Goal: Task Accomplishment & Management: Complete application form

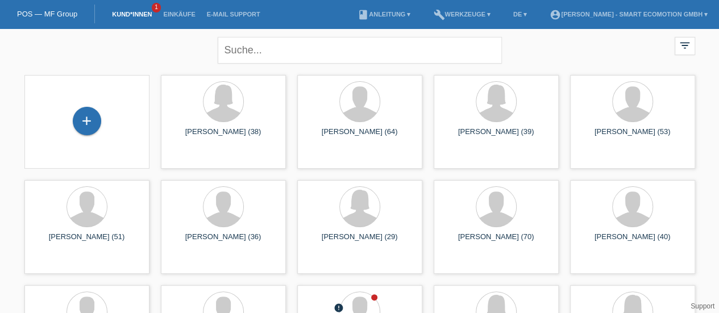
click at [86, 126] on div "+" at bounding box center [87, 121] width 28 height 28
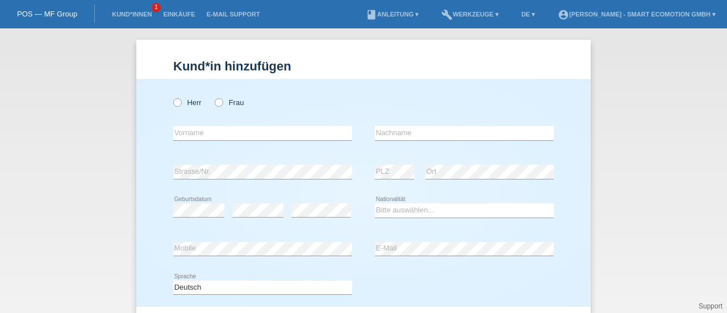
click at [172, 97] on icon at bounding box center [172, 97] width 0 height 0
click at [173, 104] on input "Herr" at bounding box center [176, 101] width 7 height 7
radio input "true"
click at [186, 133] on input "text" at bounding box center [262, 133] width 179 height 14
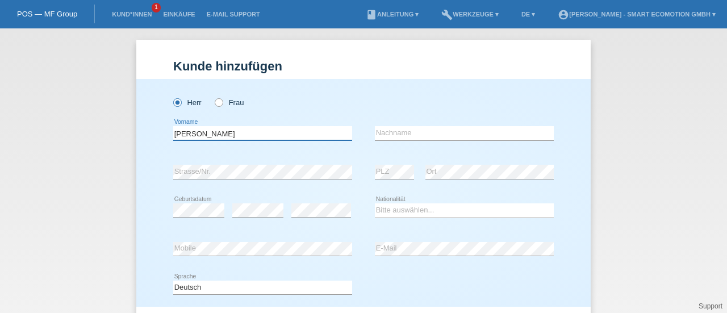
type input "[PERSON_NAME]"
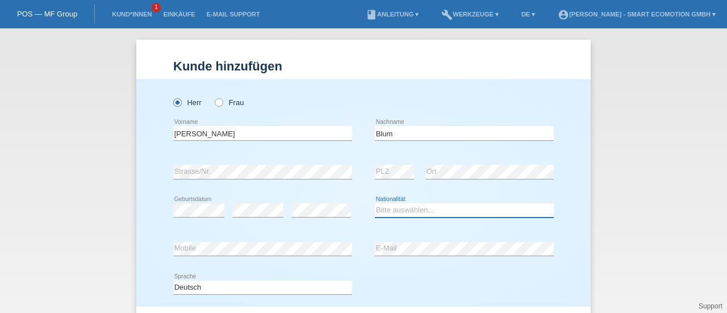
click at [381, 208] on select "Bitte auswählen... Schweiz Deutschland Liechtenstein Österreich ------------ Af…" at bounding box center [464, 210] width 179 height 14
select select "CH"
click at [375, 203] on select "Bitte auswählen... Schweiz Deutschland Liechtenstein Österreich ------------ Af…" at bounding box center [464, 210] width 179 height 14
click at [354, 265] on div "error Mobile error E-Mail" at bounding box center [363, 249] width 381 height 39
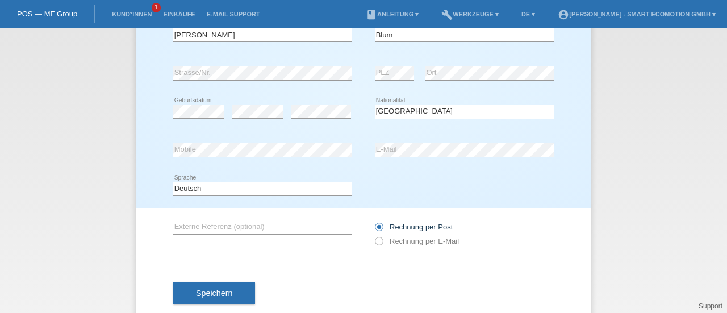
scroll to position [123, 0]
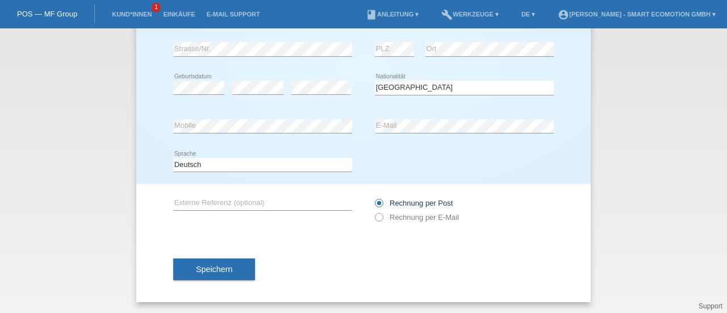
click at [227, 269] on span "Speichern" at bounding box center [214, 269] width 36 height 9
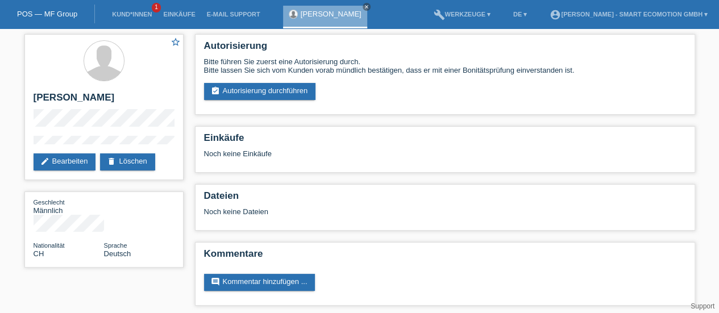
click at [256, 93] on link "assignment_turned_in Autorisierung durchführen" at bounding box center [260, 91] width 112 height 17
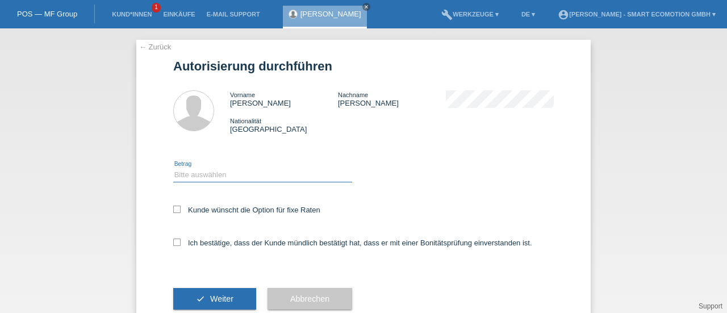
click at [195, 172] on select "Bitte auswählen CHF 1.00 - CHF 499.00 CHF 500.00 - CHF 1'999.00 CHF 2'000.00 - …" at bounding box center [262, 175] width 179 height 14
select select "2"
click at [173, 168] on select "Bitte auswählen CHF 1.00 - CHF 499.00 CHF 500.00 - CHF 1'999.00 CHF 2'000.00 - …" at bounding box center [262, 175] width 179 height 14
click at [174, 212] on icon at bounding box center [176, 209] width 7 height 7
click at [174, 212] on input "Kunde wünscht die Option für fixe Raten" at bounding box center [176, 209] width 7 height 7
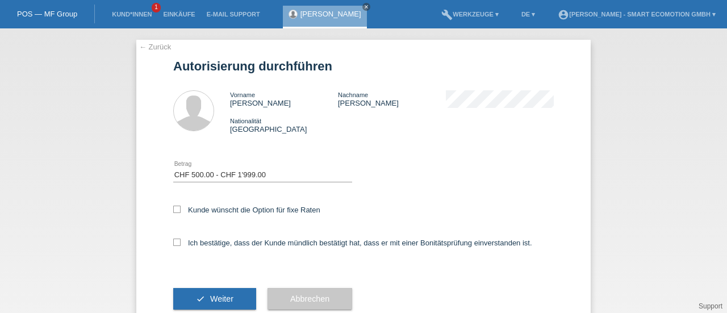
checkbox input "true"
click at [173, 245] on icon at bounding box center [176, 242] width 7 height 7
click at [173, 245] on input "Ich bestätige, dass der Kunde mündlich bestätigt hat, dass er mit einer Bonität…" at bounding box center [176, 242] width 7 height 7
checkbox input "true"
click at [210, 301] on span "Weiter" at bounding box center [221, 298] width 23 height 9
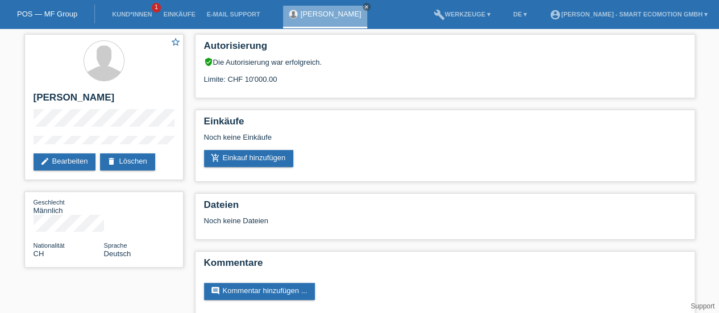
click at [269, 222] on div "Noch keine Dateien" at bounding box center [377, 220] width 347 height 9
click at [47, 18] on div "POS — MF Group" at bounding box center [47, 14] width 95 height 19
click at [46, 11] on link "POS — MF Group" at bounding box center [47, 14] width 60 height 9
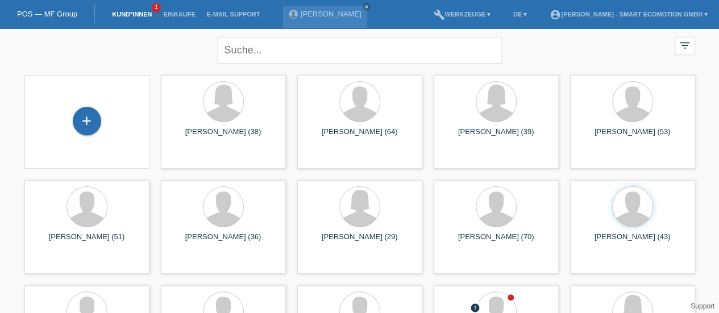
click at [87, 123] on div "+" at bounding box center [87, 121] width 28 height 28
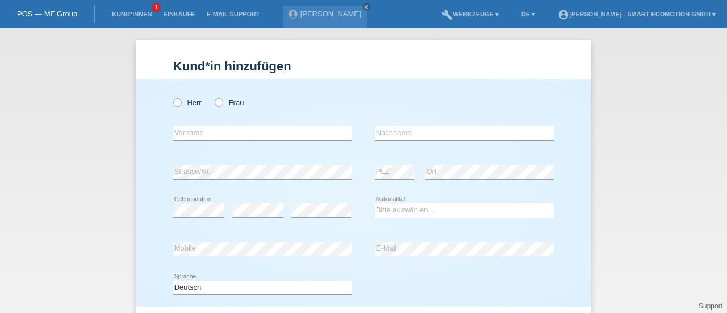
click at [172, 97] on icon at bounding box center [172, 97] width 0 height 0
click at [174, 101] on input "Herr" at bounding box center [176, 101] width 7 height 7
radio input "true"
click at [177, 131] on input "text" at bounding box center [262, 133] width 179 height 14
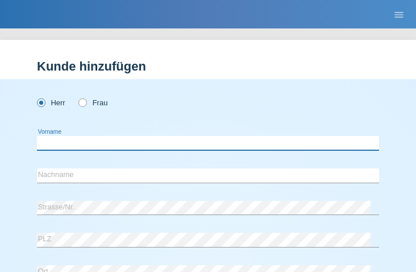
paste input "Catakcin"
click at [64, 144] on input "Catakcin" at bounding box center [208, 143] width 342 height 14
type input "Ozan"
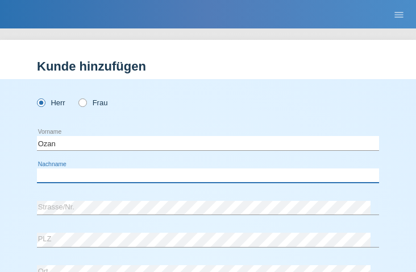
paste input "Catakcin"
type input "Catakcin"
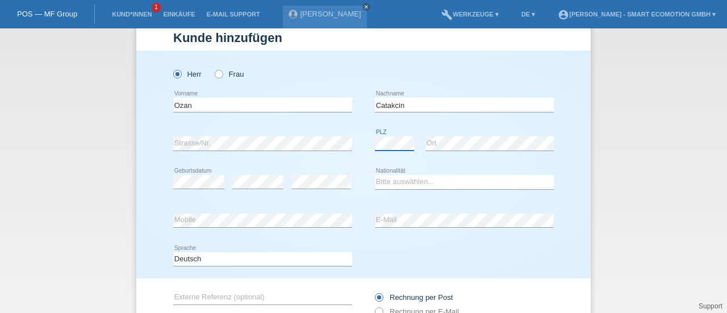
scroll to position [26, 0]
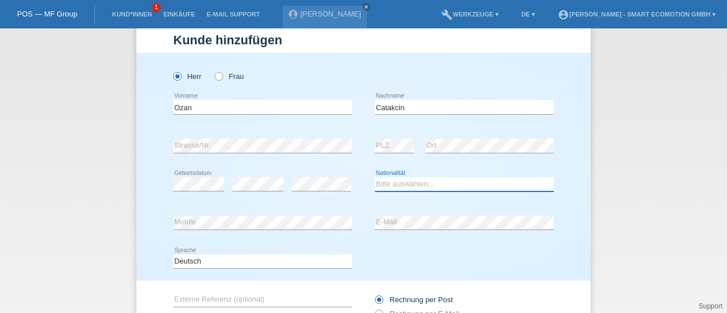
click at [382, 182] on select "Bitte auswählen... Schweiz Deutschland Liechtenstein Österreich ------------ Af…" at bounding box center [464, 184] width 179 height 14
select select "TR"
click at [375, 177] on select "Bitte auswählen... Schweiz Deutschland Liechtenstein Österreich ------------ Af…" at bounding box center [464, 184] width 179 height 14
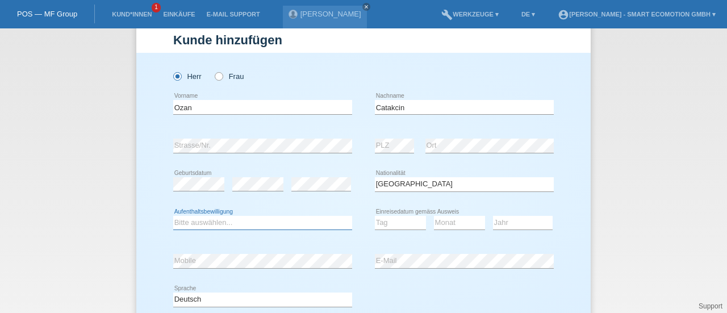
click at [225, 222] on select "Bitte auswählen... C B B - Flüchtlingsstatus Andere" at bounding box center [262, 223] width 179 height 14
select select "C"
click at [173, 216] on select "Bitte auswählen... C B B - Flüchtlingsstatus Andere" at bounding box center [262, 223] width 179 height 14
click at [393, 223] on select "Tag 01 02 03 04 05 06 07 08 09 10 11" at bounding box center [400, 223] width 51 height 14
select select "19"
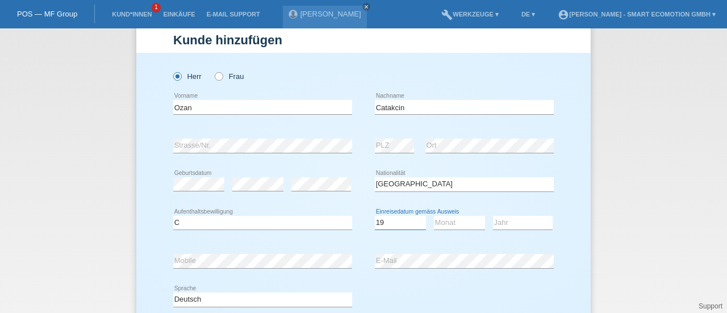
click at [375, 216] on select "Tag 01 02 03 04 05 06 07 08 09 10 11" at bounding box center [400, 223] width 51 height 14
click at [453, 220] on select "Monat 01 02 03 04 05 06 07 08 09 10 11" at bounding box center [459, 223] width 51 height 14
select select "10"
click at [434, 216] on select "Monat 01 02 03 04 05 06 07 08 09 10 11" at bounding box center [459, 223] width 51 height 14
click at [506, 224] on select "Jahr 2025 2024 2023 2022 2021 2020 2019 2018 2017 2016 2015 2014 2013 2012 2011…" at bounding box center [523, 223] width 60 height 14
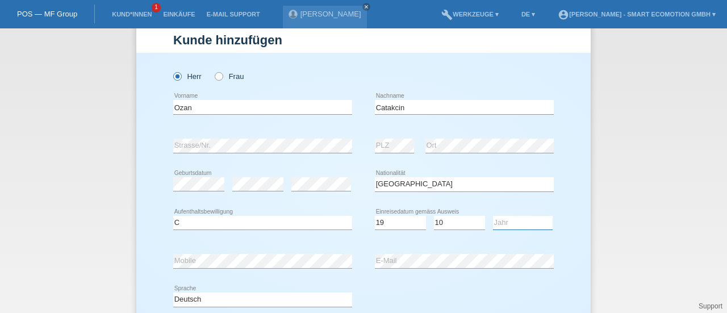
select select "1998"
click at [493, 216] on select "Jahr 2025 2024 2023 2022 2021 2020 2019 2018 2017 2016 2015 2014 2013 2012 2011…" at bounding box center [523, 223] width 60 height 14
click at [382, 278] on div "error E-Mail" at bounding box center [464, 261] width 179 height 39
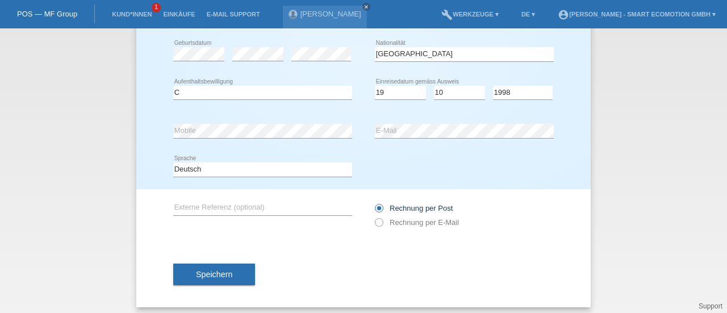
scroll to position [161, 0]
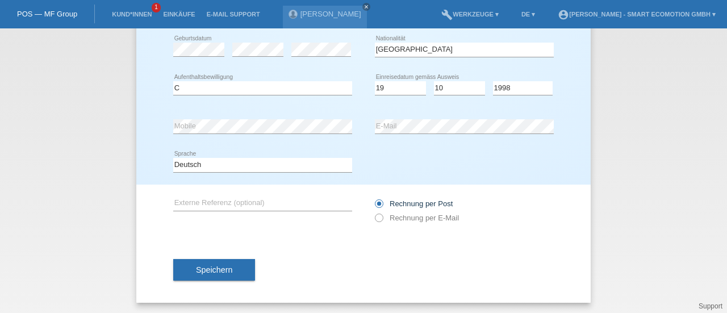
click at [232, 270] on button "Speichern" at bounding box center [214, 270] width 82 height 22
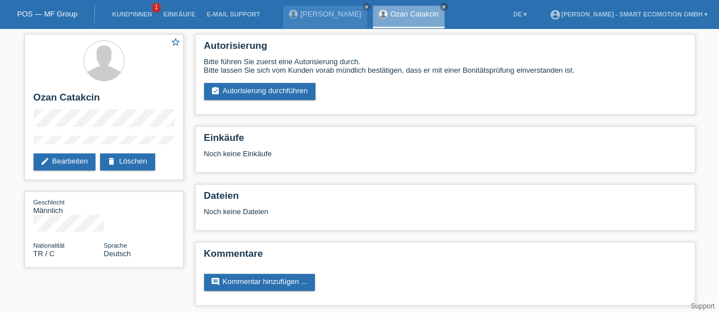
click at [262, 93] on link "assignment_turned_in Autorisierung durchführen" at bounding box center [260, 91] width 112 height 17
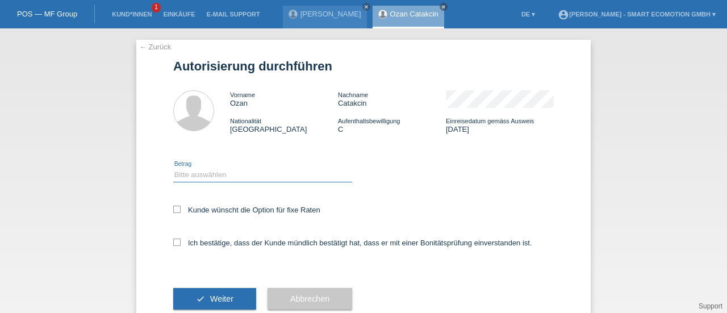
click at [190, 178] on select "Bitte auswählen CHF 1.00 - CHF 499.00 CHF 500.00 - CHF 1'999.00 CHF 2'000.00 - …" at bounding box center [262, 175] width 179 height 14
select select "3"
click at [173, 168] on select "Bitte auswählen CHF 1.00 - CHF 499.00 CHF 500.00 - CHF 1'999.00 CHF 2'000.00 - …" at bounding box center [262, 175] width 179 height 14
click at [173, 211] on icon at bounding box center [176, 209] width 7 height 7
click at [173, 211] on input "Kunde wünscht die Option für fixe Raten" at bounding box center [176, 209] width 7 height 7
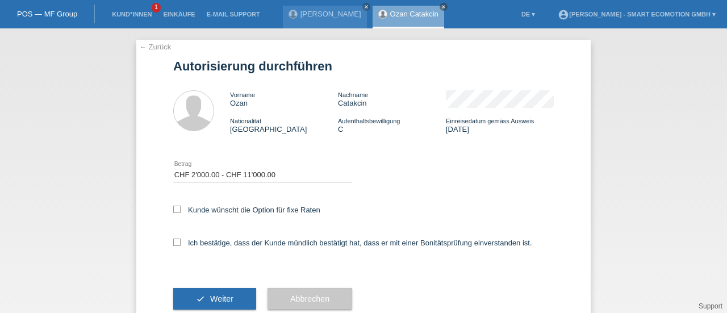
checkbox input "true"
click at [173, 244] on icon at bounding box center [176, 242] width 7 height 7
click at [173, 244] on input "Ich bestätige, dass der Kunde mündlich bestätigt hat, dass er mit einer Bonität…" at bounding box center [176, 242] width 7 height 7
checkbox input "true"
click at [202, 298] on button "check Weiter" at bounding box center [214, 299] width 83 height 22
